Goal: Navigation & Orientation: Find specific page/section

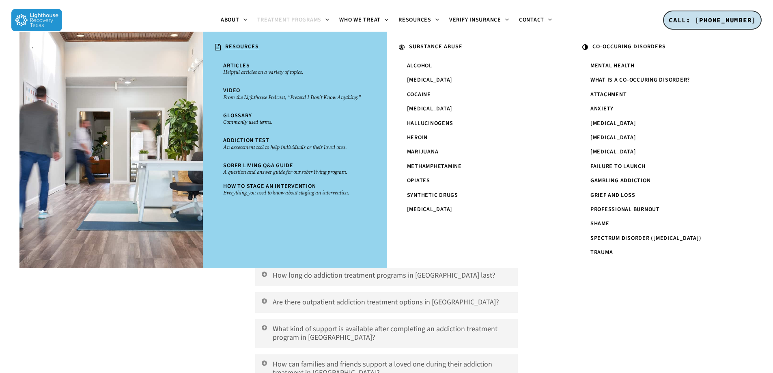
scroll to position [2841, 0]
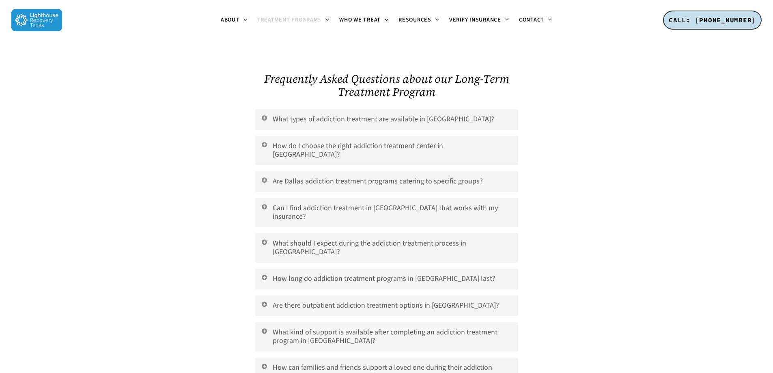
click at [45, 15] on img at bounding box center [36, 20] width 51 height 22
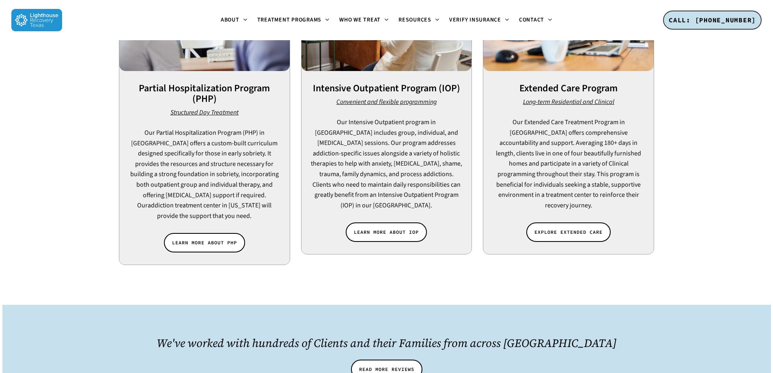
scroll to position [690, 0]
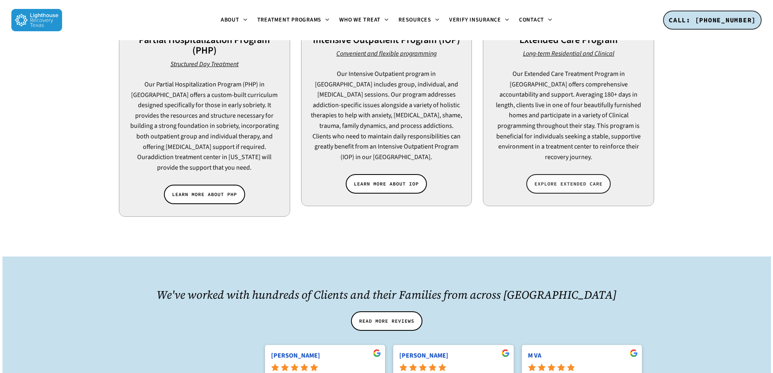
click at [586, 180] on span "EXPLORE EXTENDED CARE" at bounding box center [568, 184] width 68 height 8
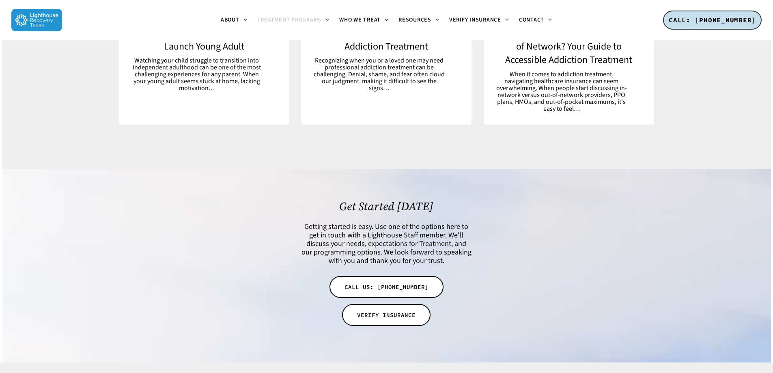
scroll to position [4478, 0]
